Goal: Contribute content: Contribute content

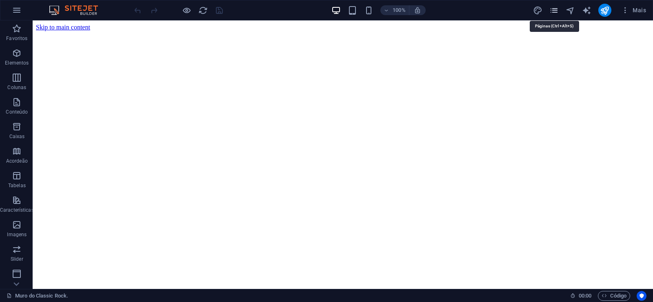
click at [554, 10] on icon "pages" at bounding box center [553, 10] width 9 height 9
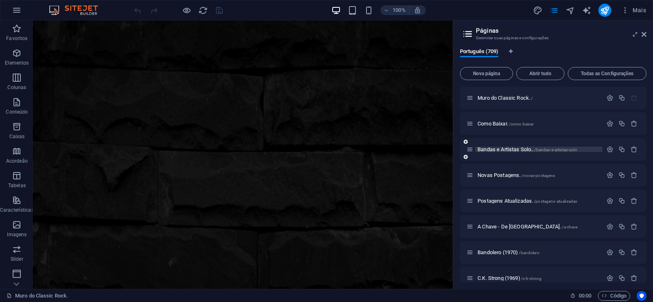
click at [513, 149] on span "Bandas e Artistas Solo.. /bandas-e-artistas-solo" at bounding box center [528, 149] width 100 height 6
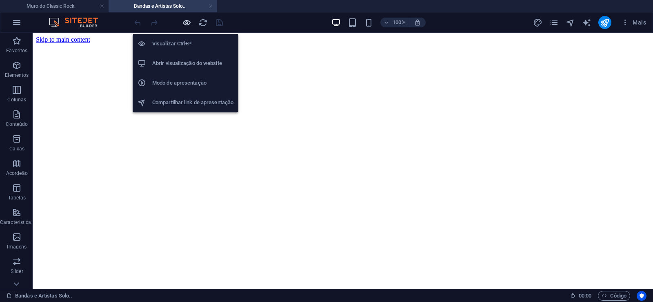
click at [186, 21] on icon "button" at bounding box center [186, 22] width 9 height 9
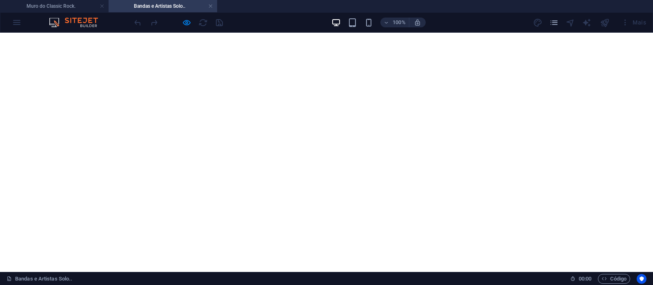
scroll to position [6747, 0]
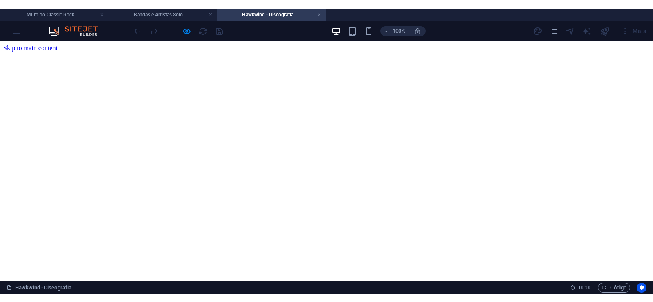
scroll to position [0, 0]
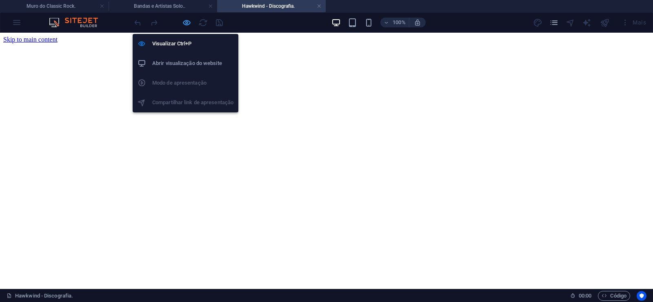
click at [187, 25] on icon "button" at bounding box center [186, 22] width 9 height 9
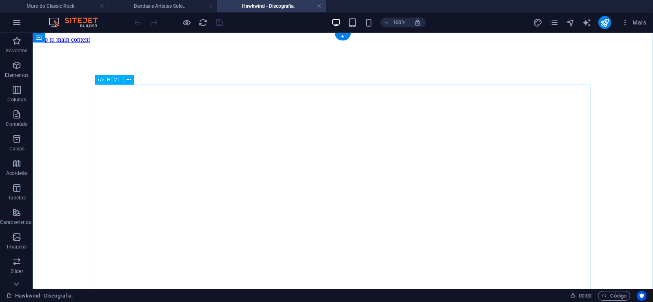
click div "Hawkwind é [PERSON_NAME] de rock inglesa e um dos mais antigos grupos de space …"
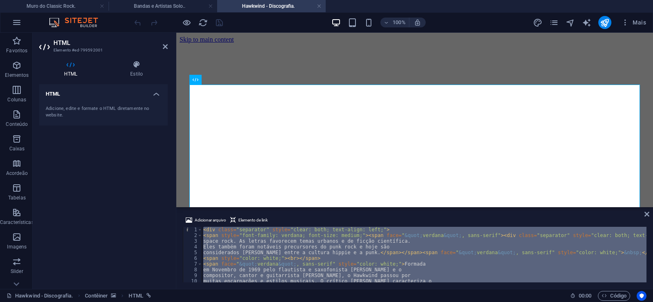
paste textarea
type textarea "</div>"
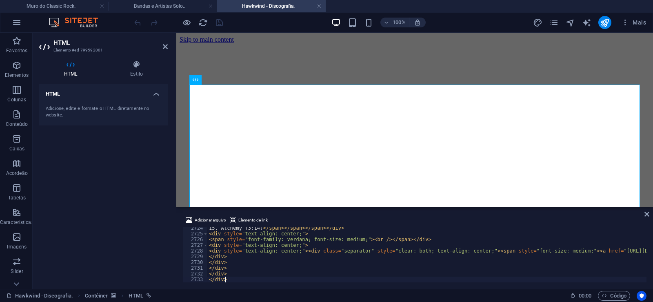
scroll to position [13321, 0]
click at [647, 213] on icon at bounding box center [647, 214] width 5 height 7
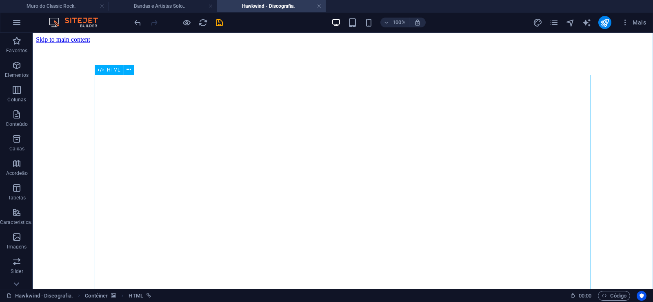
scroll to position [42, 0]
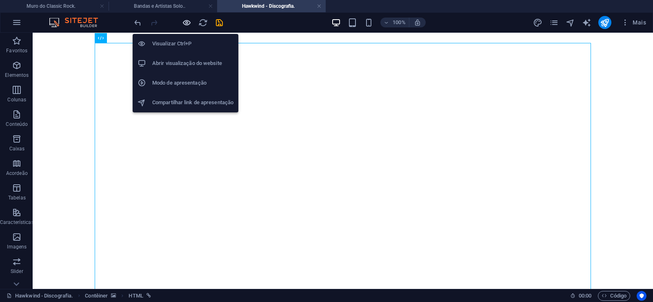
click at [185, 22] on icon "button" at bounding box center [186, 22] width 9 height 9
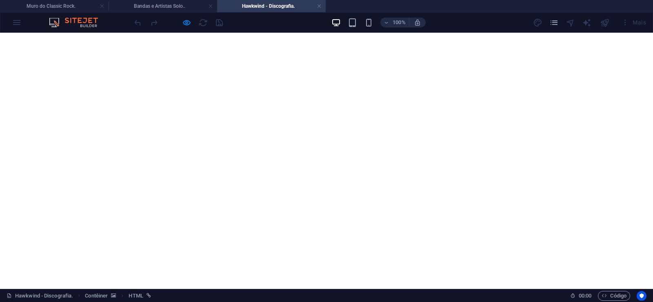
scroll to position [17529, 0]
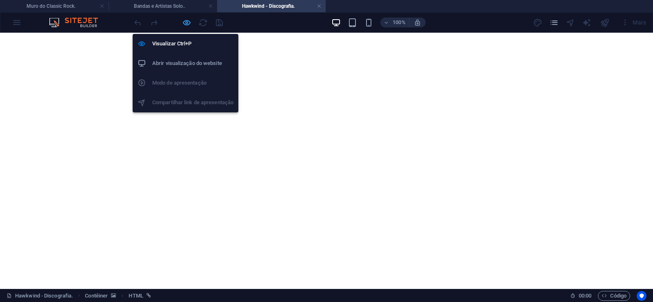
click at [186, 24] on icon "button" at bounding box center [186, 22] width 9 height 9
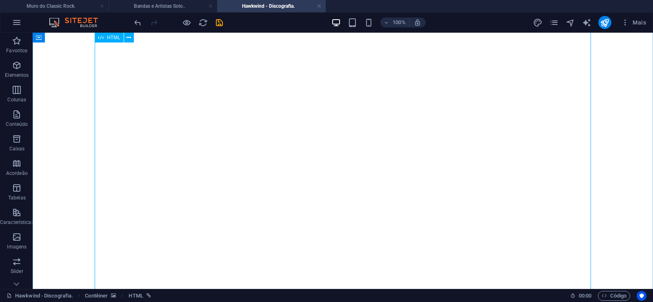
click div "Hawkwind é [PERSON_NAME] de rock inglesa e um dos mais antigos grupos de space …"
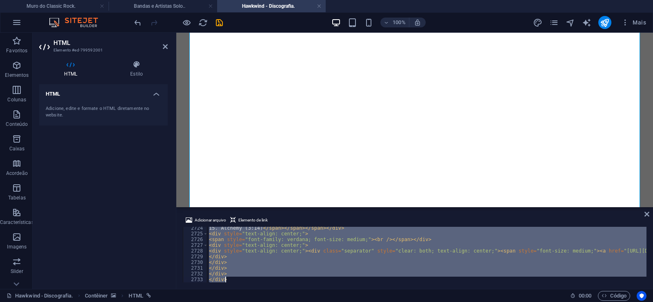
paste textarea
type textarea "</div>"
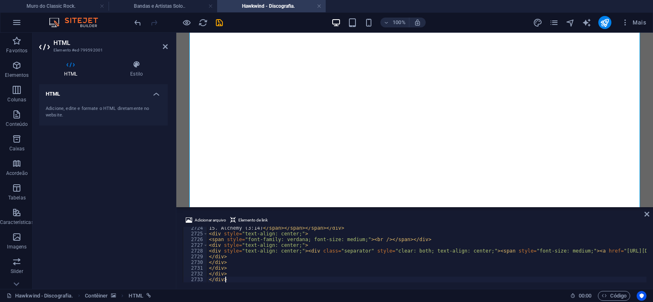
scroll to position [13321, 0]
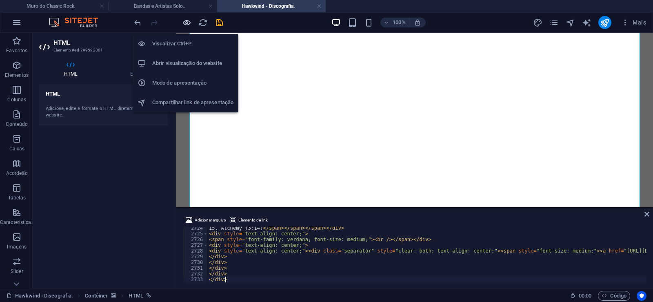
click at [185, 23] on icon "button" at bounding box center [186, 22] width 9 height 9
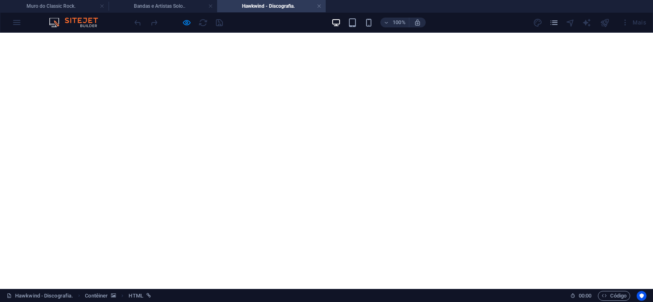
scroll to position [40231, 0]
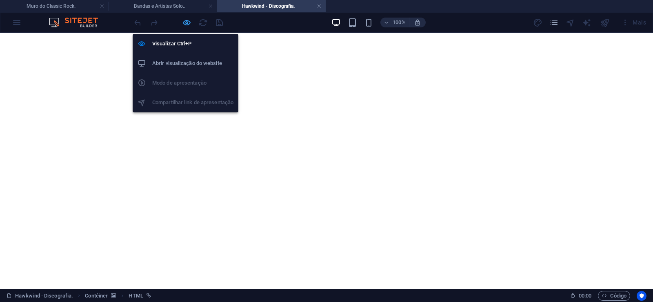
click at [186, 24] on icon "button" at bounding box center [186, 22] width 9 height 9
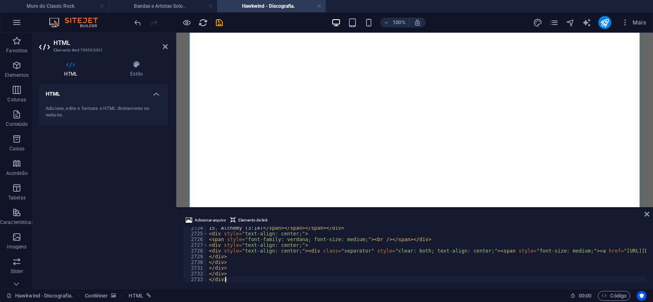
scroll to position [13321, 0]
click at [216, 23] on icon "save" at bounding box center [219, 22] width 9 height 9
click at [606, 20] on icon "publish" at bounding box center [604, 22] width 9 height 9
click at [603, 23] on icon "publish" at bounding box center [604, 22] width 9 height 9
